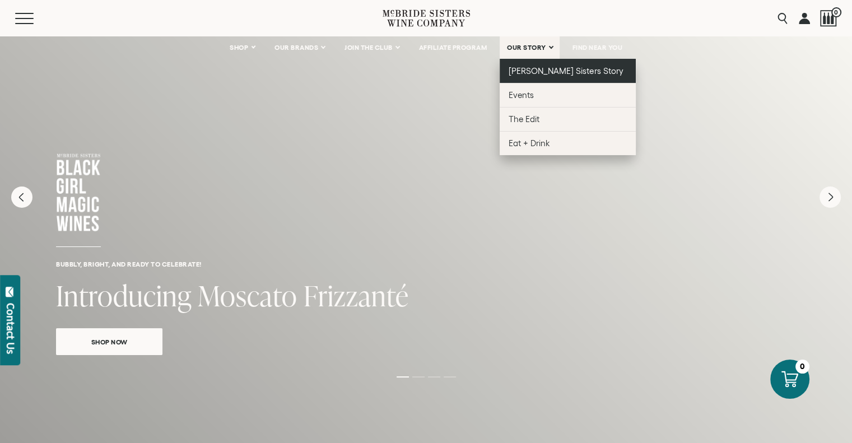
click at [541, 73] on span "[PERSON_NAME] Sisters Story" at bounding box center [566, 71] width 115 height 10
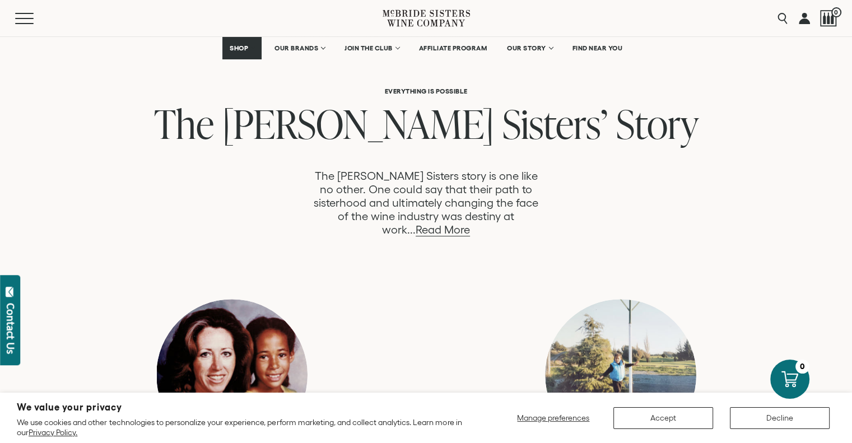
scroll to position [560, 0]
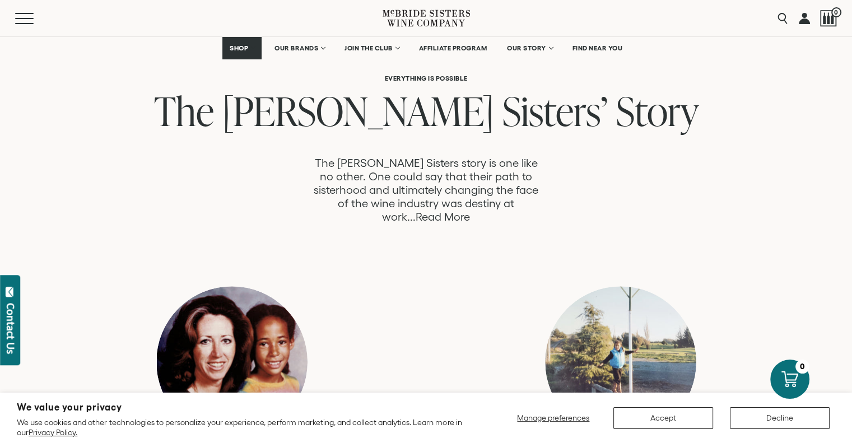
click at [470, 211] on link "Read More" at bounding box center [443, 217] width 54 height 13
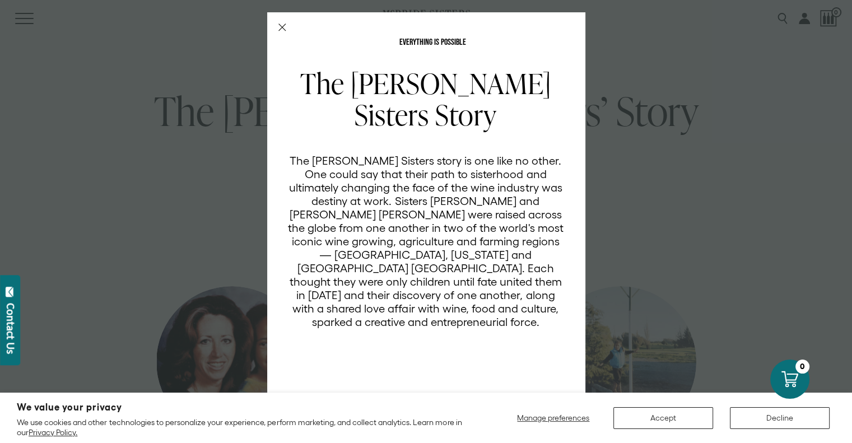
scroll to position [0, 0]
click at [715, 235] on div "EVERYTHING IS POSSIBLE The McBride Sisters Story The McBride Sisters story is o…" at bounding box center [426, 221] width 852 height 443
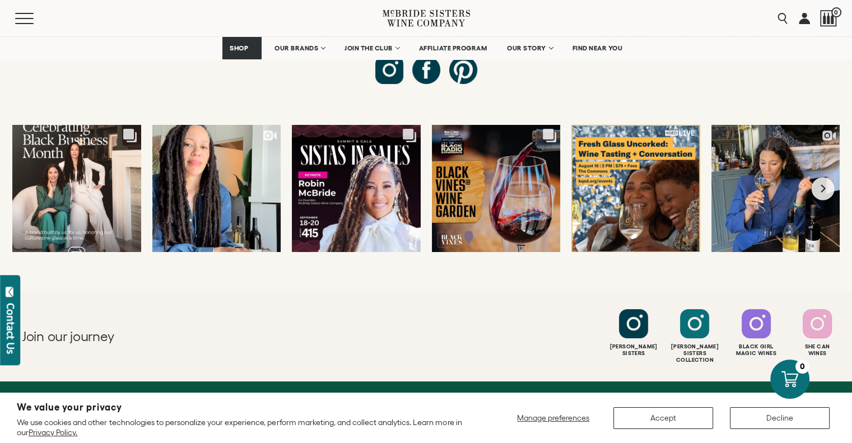
scroll to position [4327, 0]
